Goal: Task Accomplishment & Management: Manage account settings

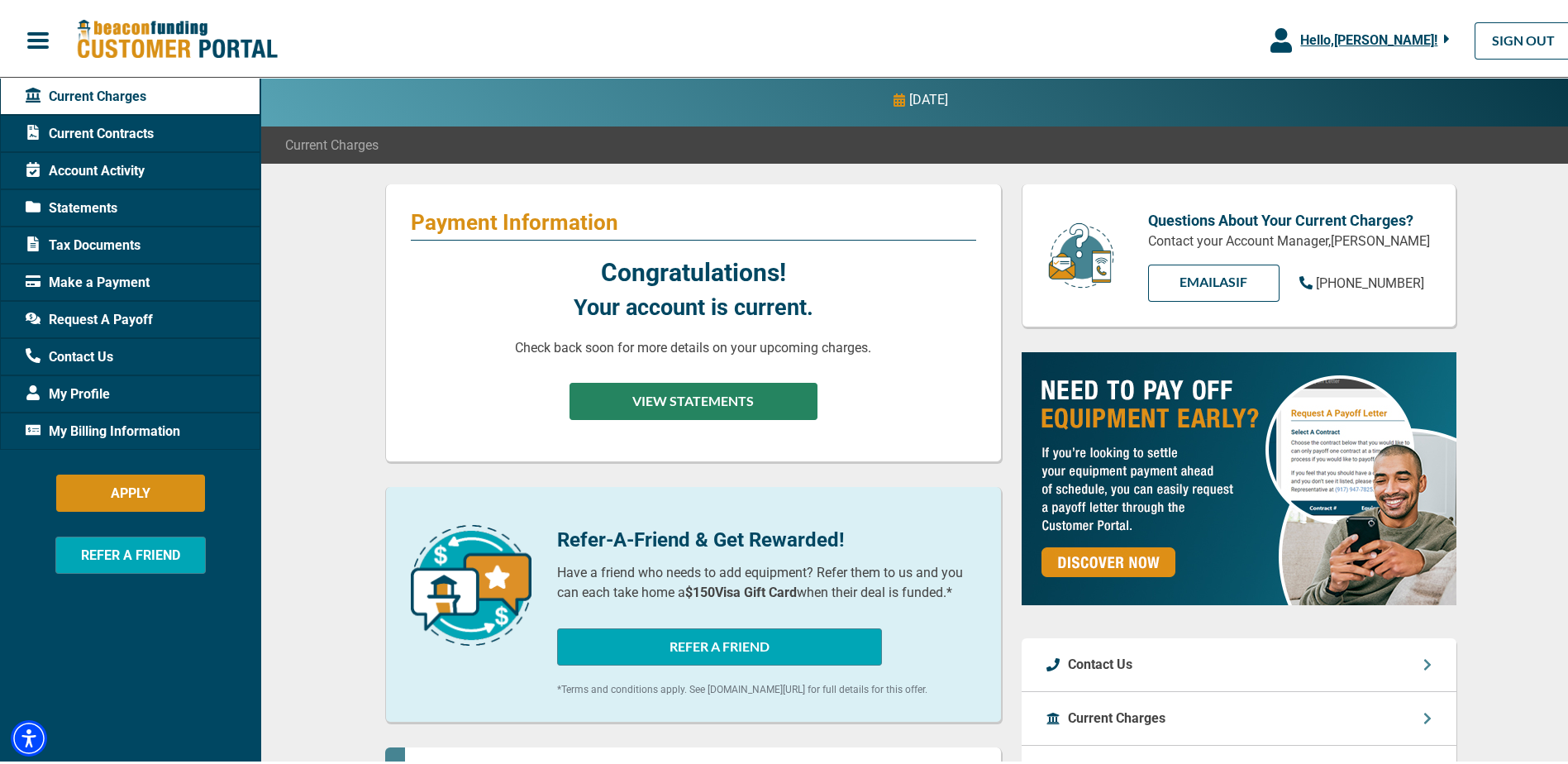
click at [737, 364] on div "Congratulations! Your account is current. Check back soon for more details on y…" at bounding box center [693, 341] width 566 height 182
click at [733, 395] on button "VIEW STATEMENTS" at bounding box center [693, 398] width 248 height 37
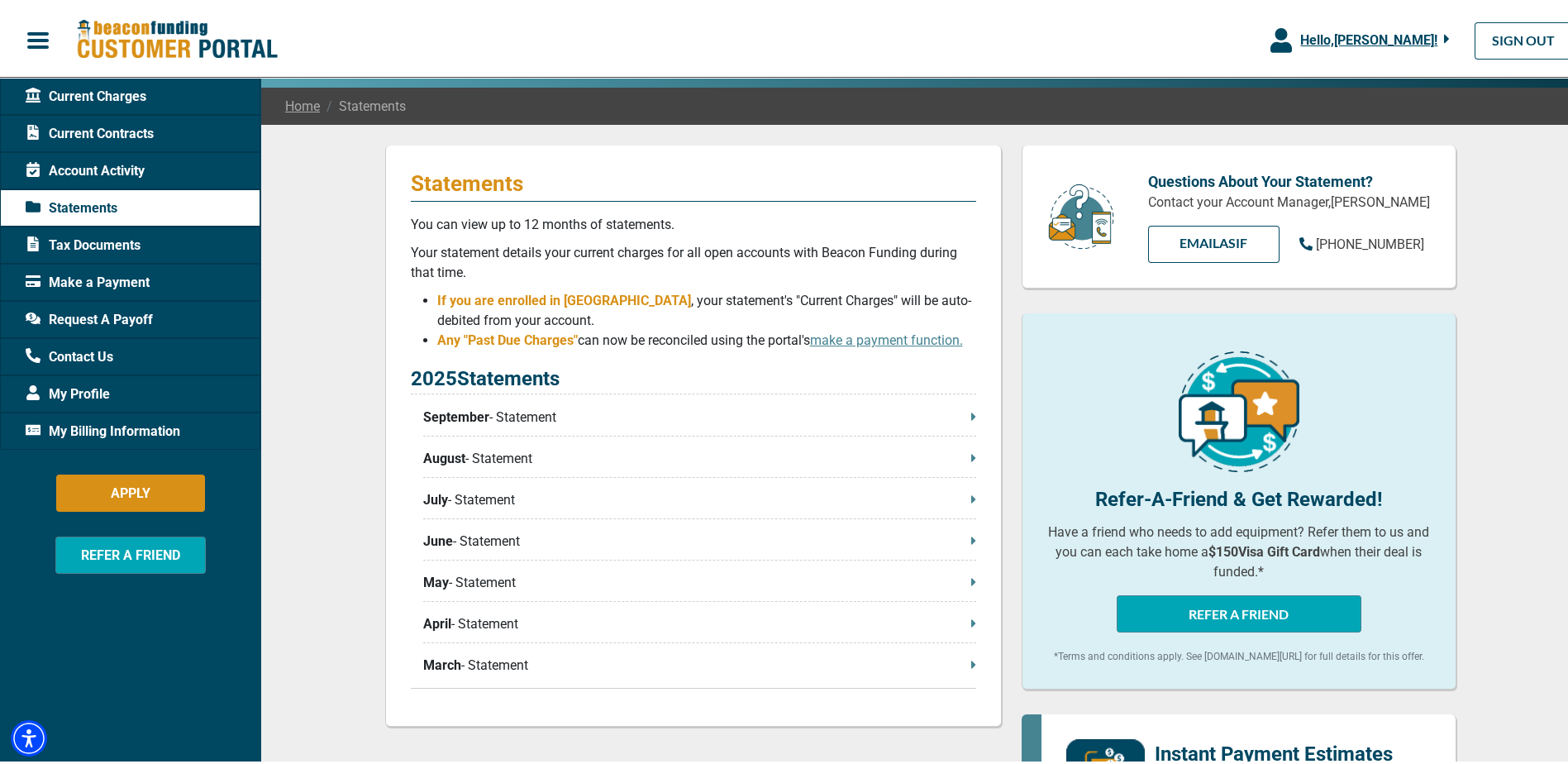
scroll to position [186, 0]
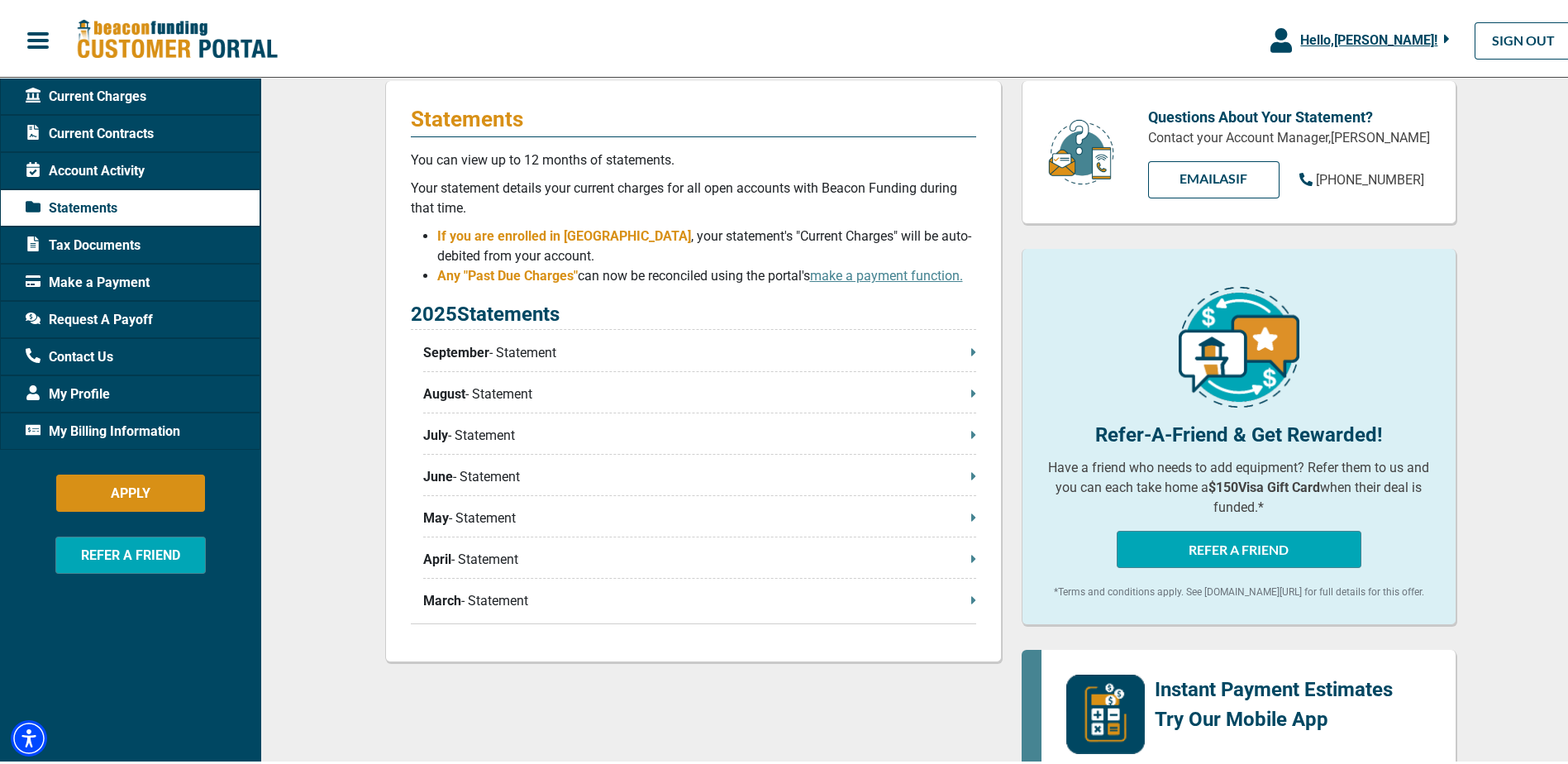
click at [503, 355] on p "September - Statement" at bounding box center [700, 349] width 553 height 20
